Goal: Complete application form

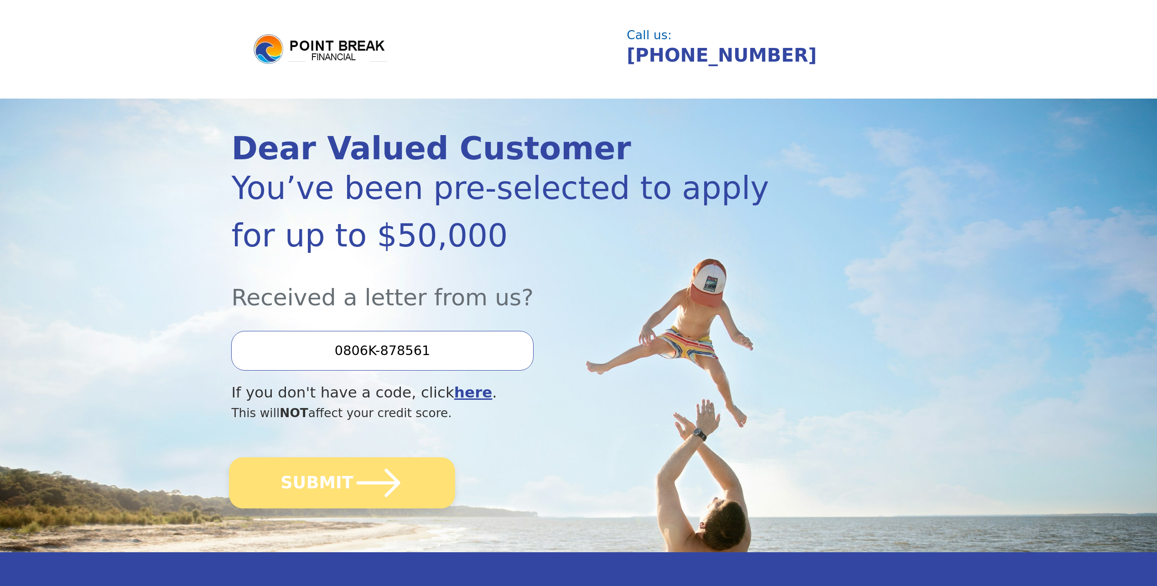
click at [378, 461] on icon "submit" at bounding box center [379, 483] width 50 height 50
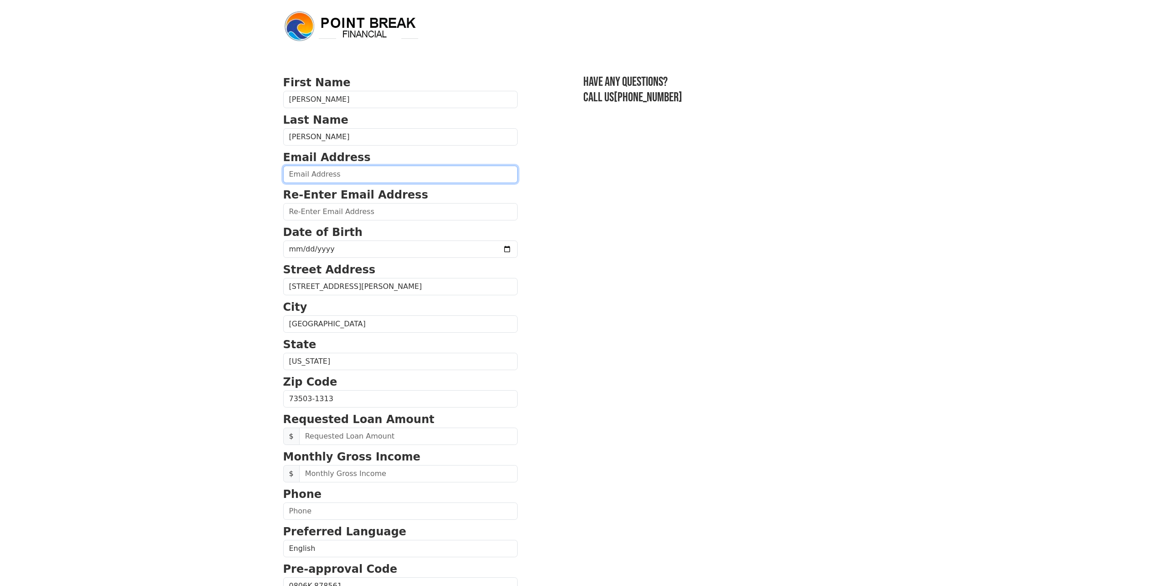
click at [326, 172] on input "email" at bounding box center [400, 174] width 234 height 17
type input "[EMAIL_ADDRESS][DOMAIN_NAME]"
type input "[PHONE_NUMBER]"
click at [322, 248] on input "date" at bounding box center [400, 248] width 234 height 17
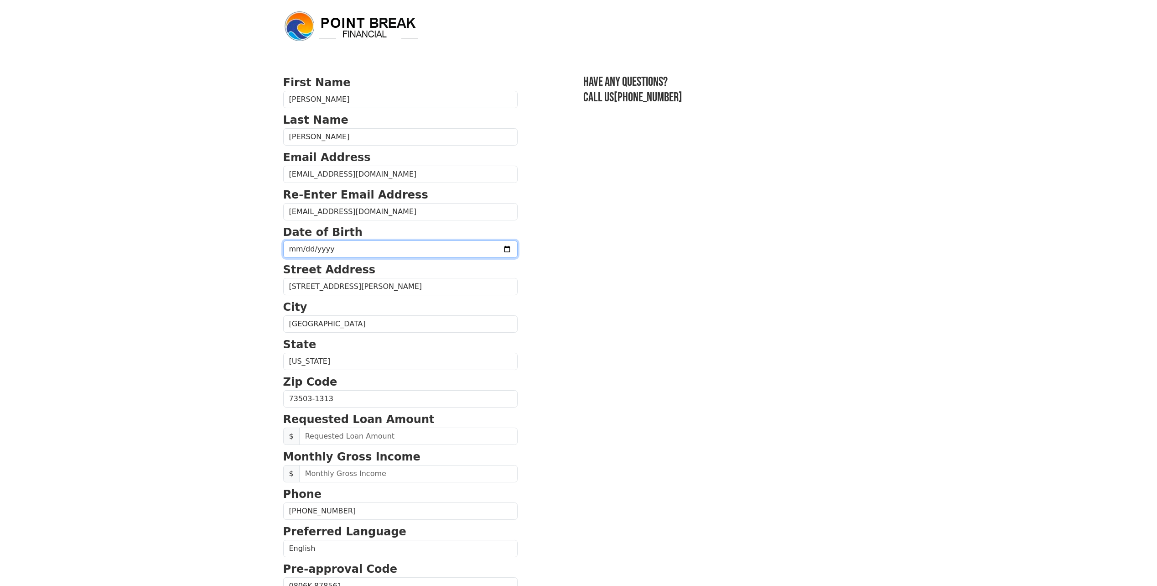
click at [299, 249] on input "date" at bounding box center [400, 248] width 234 height 17
type input "[DATE]"
click at [353, 285] on input "[STREET_ADDRESS][PERSON_NAME]" at bounding box center [400, 286] width 234 height 17
drag, startPoint x: 301, startPoint y: 291, endPoint x: 311, endPoint y: 296, distance: 11.6
click at [302, 292] on input "302 Knox Rd Apt" at bounding box center [400, 286] width 234 height 17
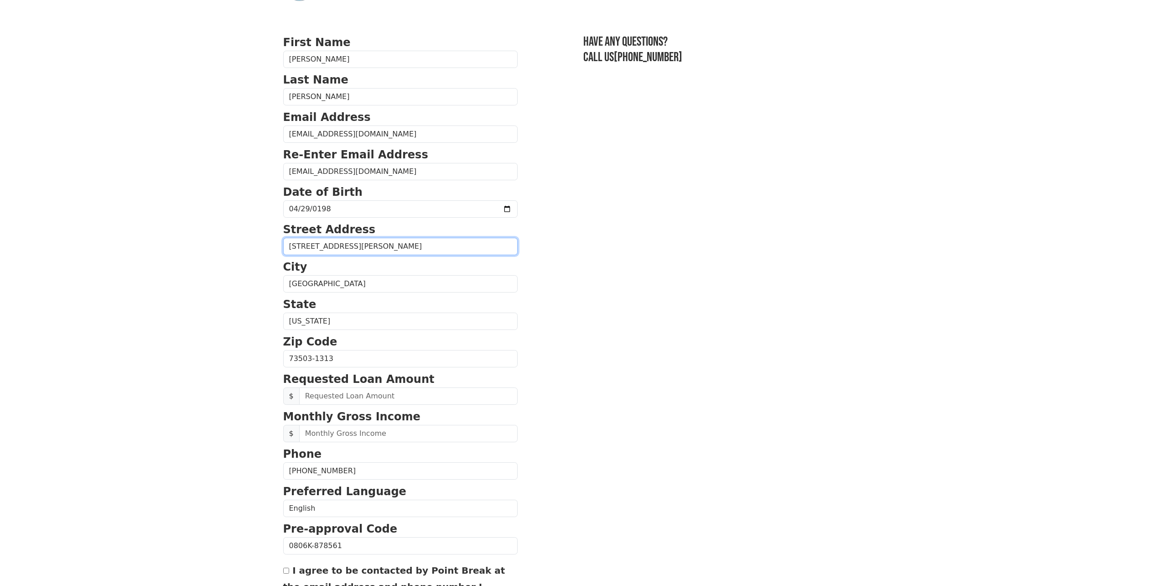
scroll to position [46, 0]
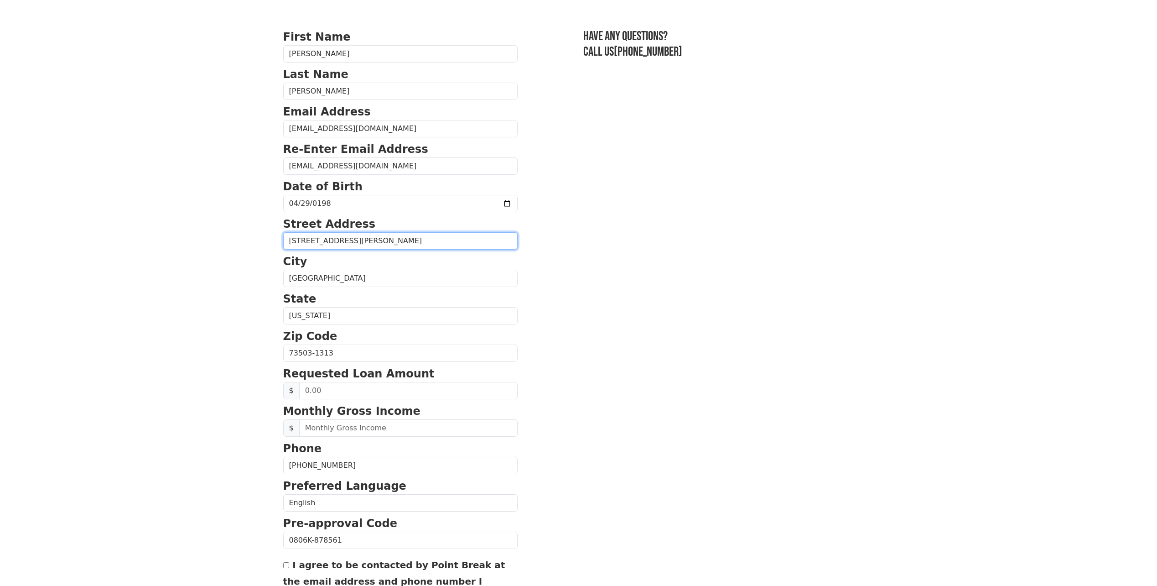
type input "302w Knox Rd Apt"
click at [340, 393] on input "text" at bounding box center [408, 390] width 219 height 17
type input "13,000.00"
click at [351, 425] on input "text" at bounding box center [408, 427] width 219 height 17
type input "3,200.00"
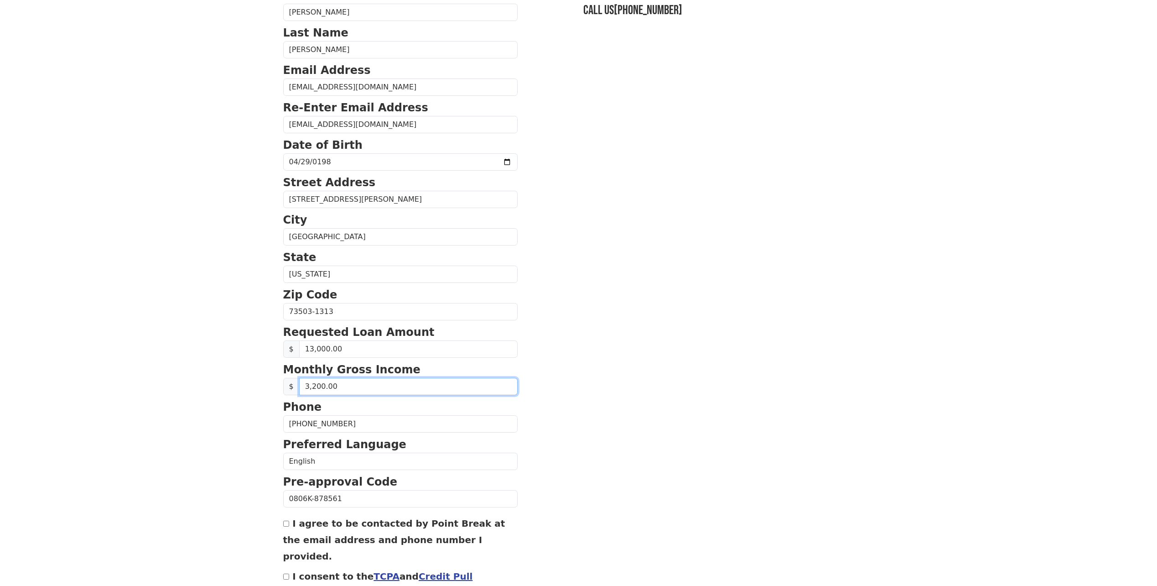
scroll to position [91, 0]
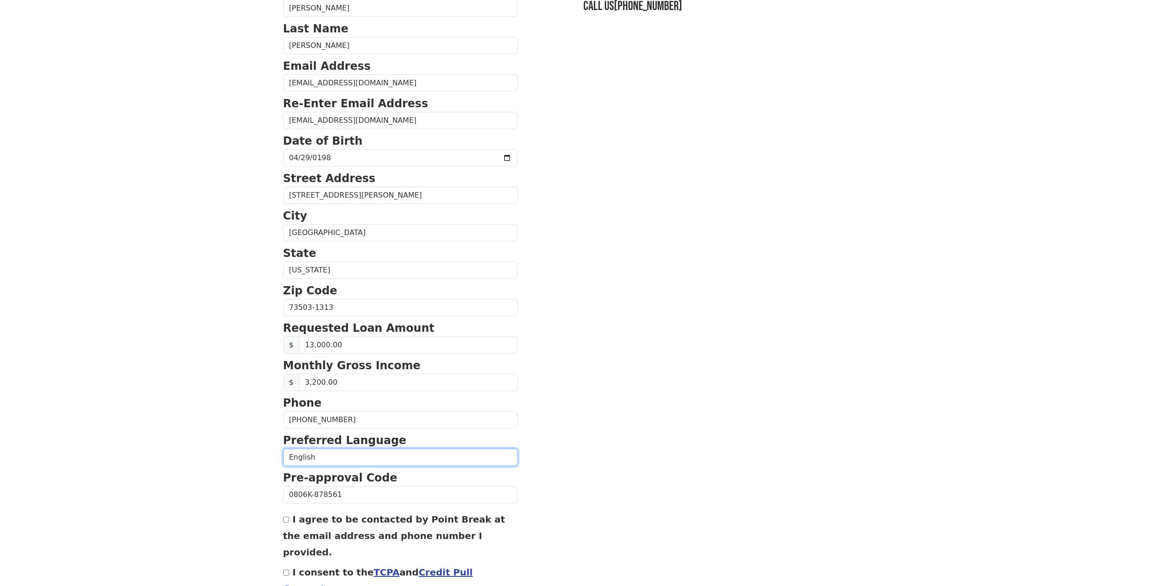
click at [360, 458] on select "English Spanish" at bounding box center [400, 456] width 234 height 17
select select "Spanish"
click at [283, 448] on select "English Spanish" at bounding box center [400, 456] width 234 height 17
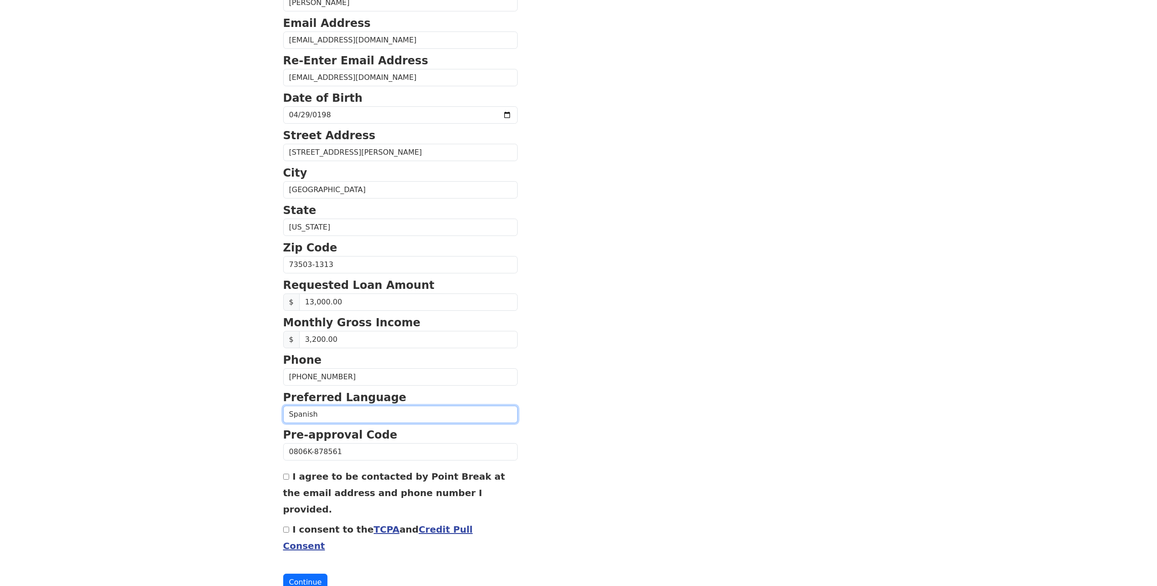
scroll to position [137, 0]
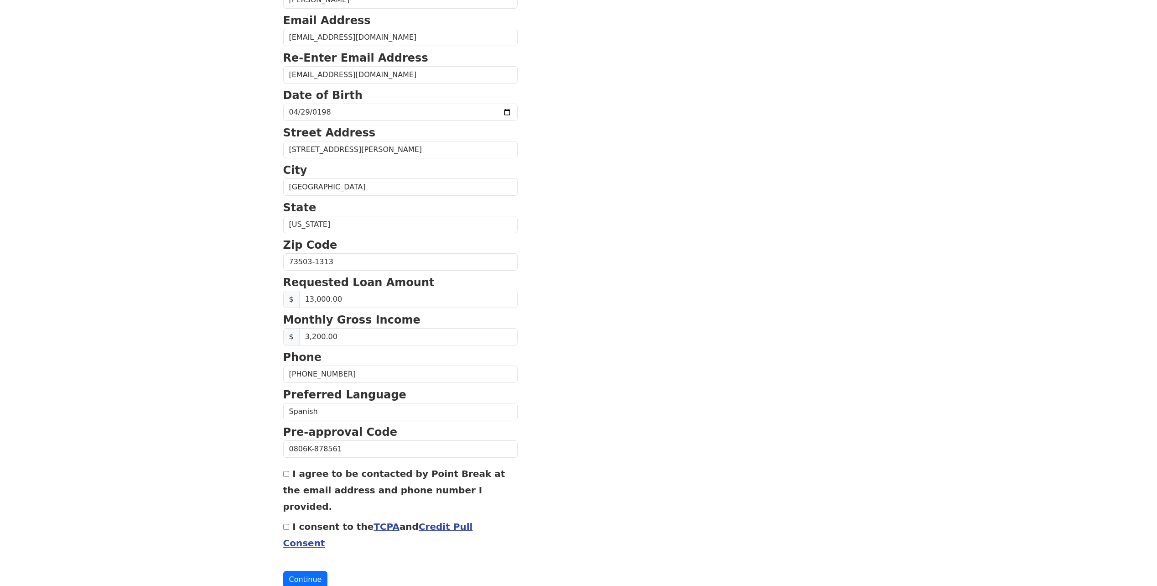
click at [291, 474] on div "I agree to be contacted by Point Break at the email address and phone number I …" at bounding box center [400, 489] width 234 height 49
click at [286, 476] on input "I agree to be contacted by Point Break at the email address and phone number I …" at bounding box center [286, 474] width 6 height 6
checkbox input "true"
click at [293, 518] on div "I consent to the TCPA and Credit Pull Consent" at bounding box center [400, 534] width 234 height 33
click at [285, 524] on input "I consent to the TCPA and Credit Pull Consent" at bounding box center [286, 527] width 6 height 6
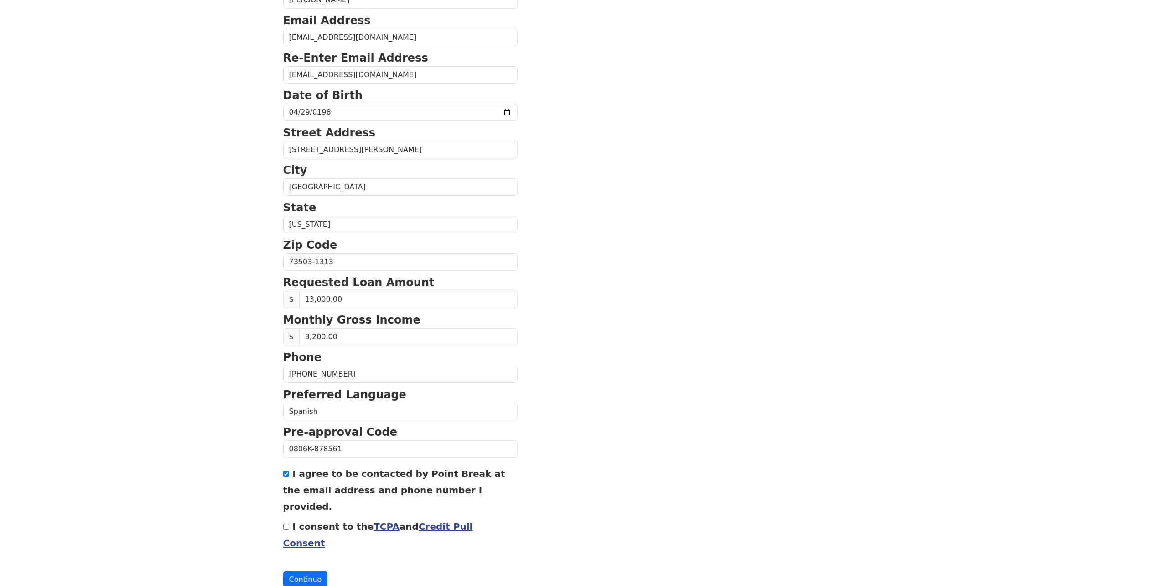
checkbox input "true"
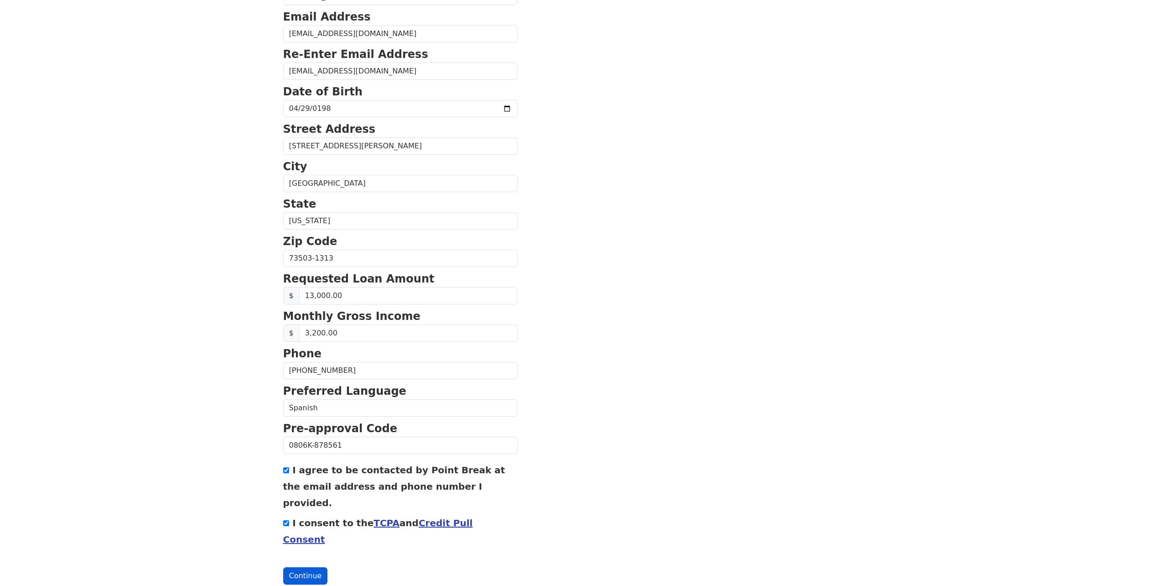
click at [308, 567] on button "Continue" at bounding box center [305, 575] width 45 height 17
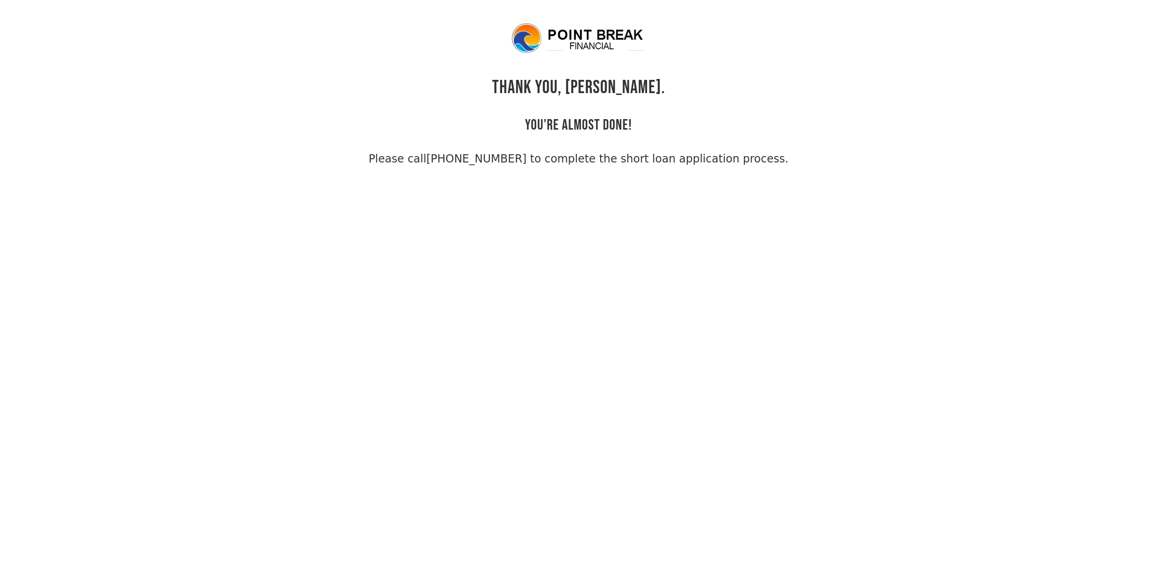
drag, startPoint x: 1086, startPoint y: 1, endPoint x: 604, endPoint y: 193, distance: 519.3
click at [602, 191] on body "THANK YOU, [PERSON_NAME]. YOU'RE ALMOST DONE! Please call [PHONE_NUMBER] to com…" at bounding box center [578, 315] width 1157 height 586
click at [908, 83] on body "THANK YOU, Jose. YOU'RE ALMOST DONE! Please call (855) 202-9500 to complete the…" at bounding box center [578, 315] width 1157 height 586
